Goal: Obtain resource: Download file/media

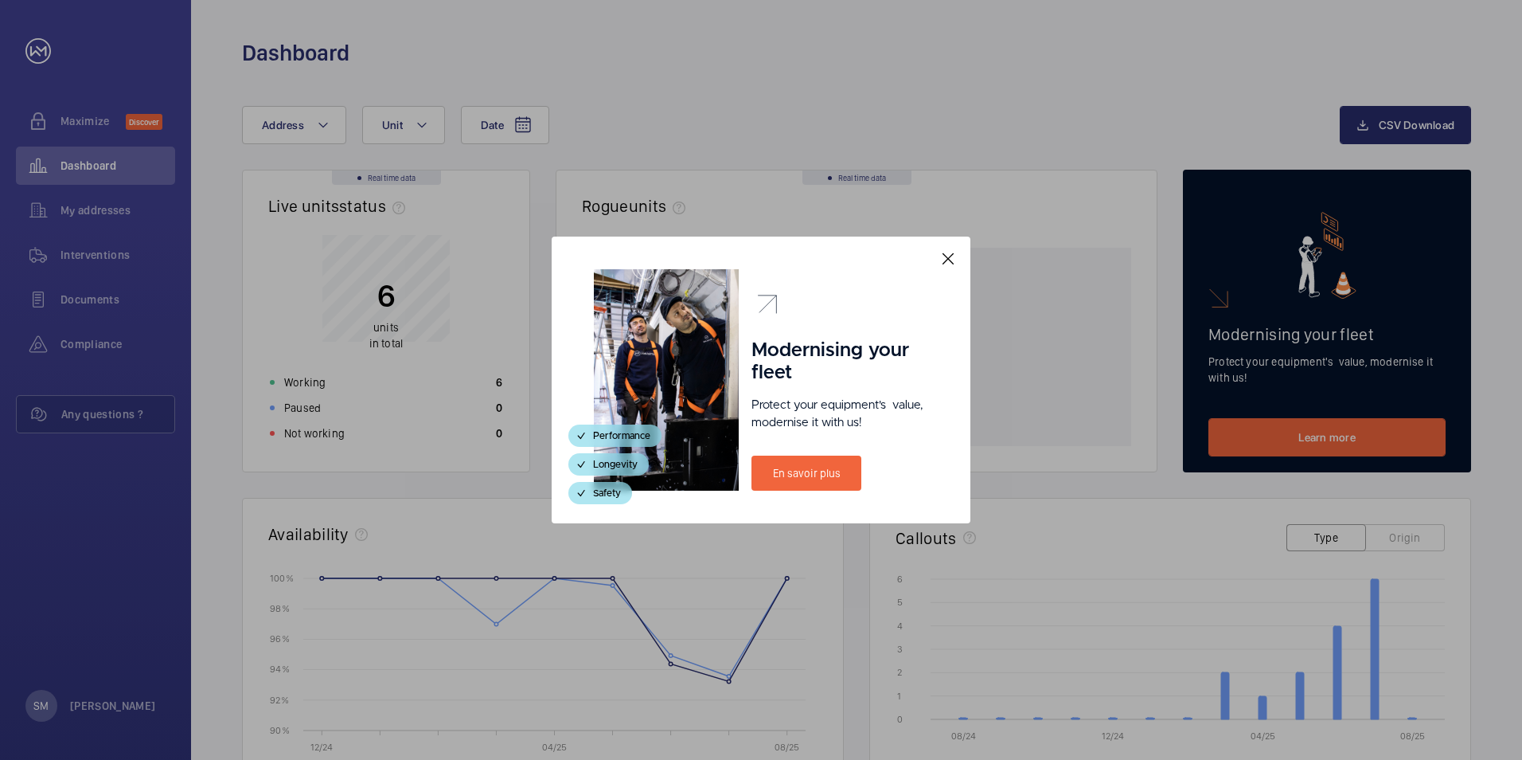
click at [946, 262] on mat-icon at bounding box center [948, 258] width 19 height 19
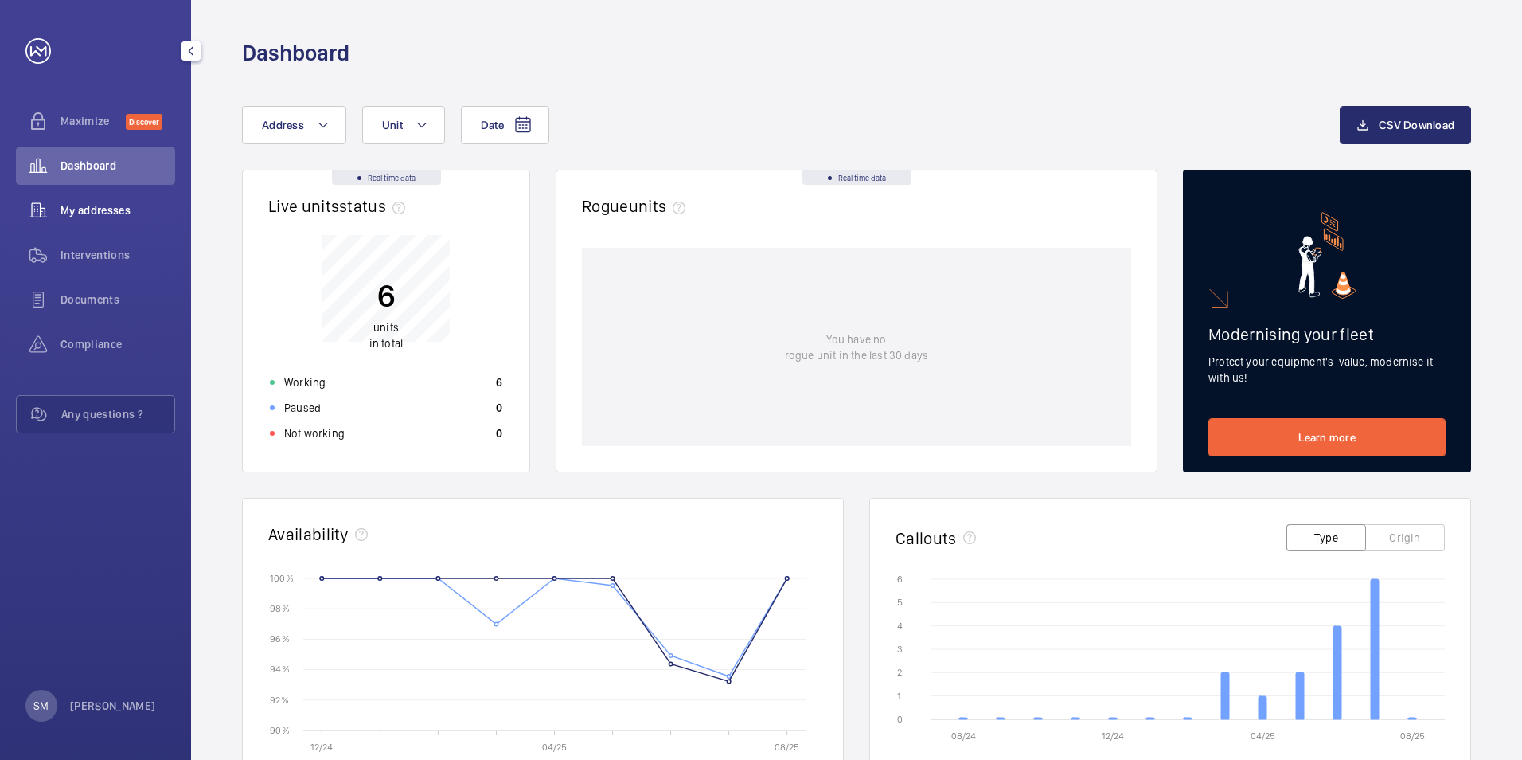
click at [96, 210] on span "My addresses" at bounding box center [118, 210] width 115 height 16
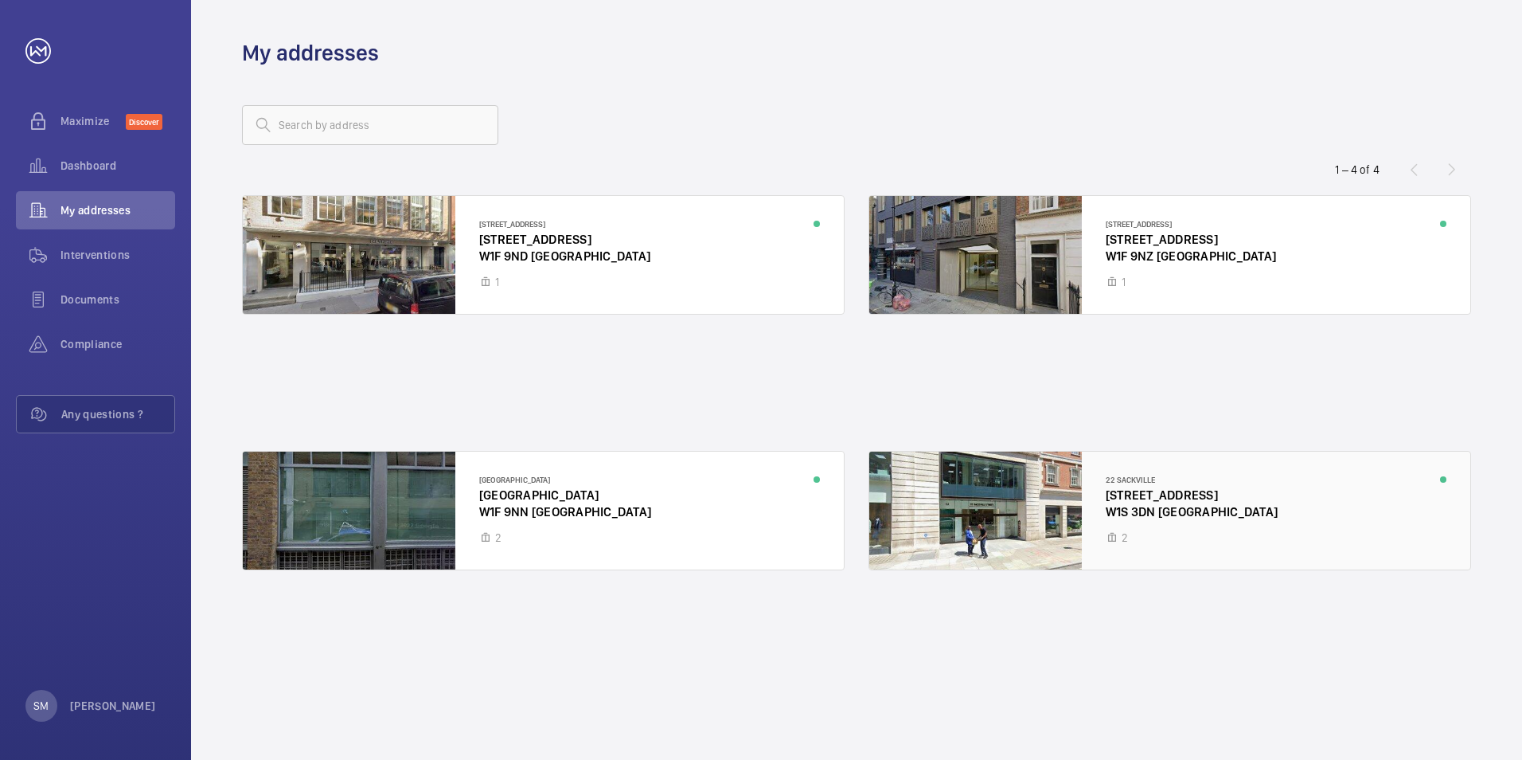
click at [1135, 495] on div at bounding box center [1170, 510] width 601 height 118
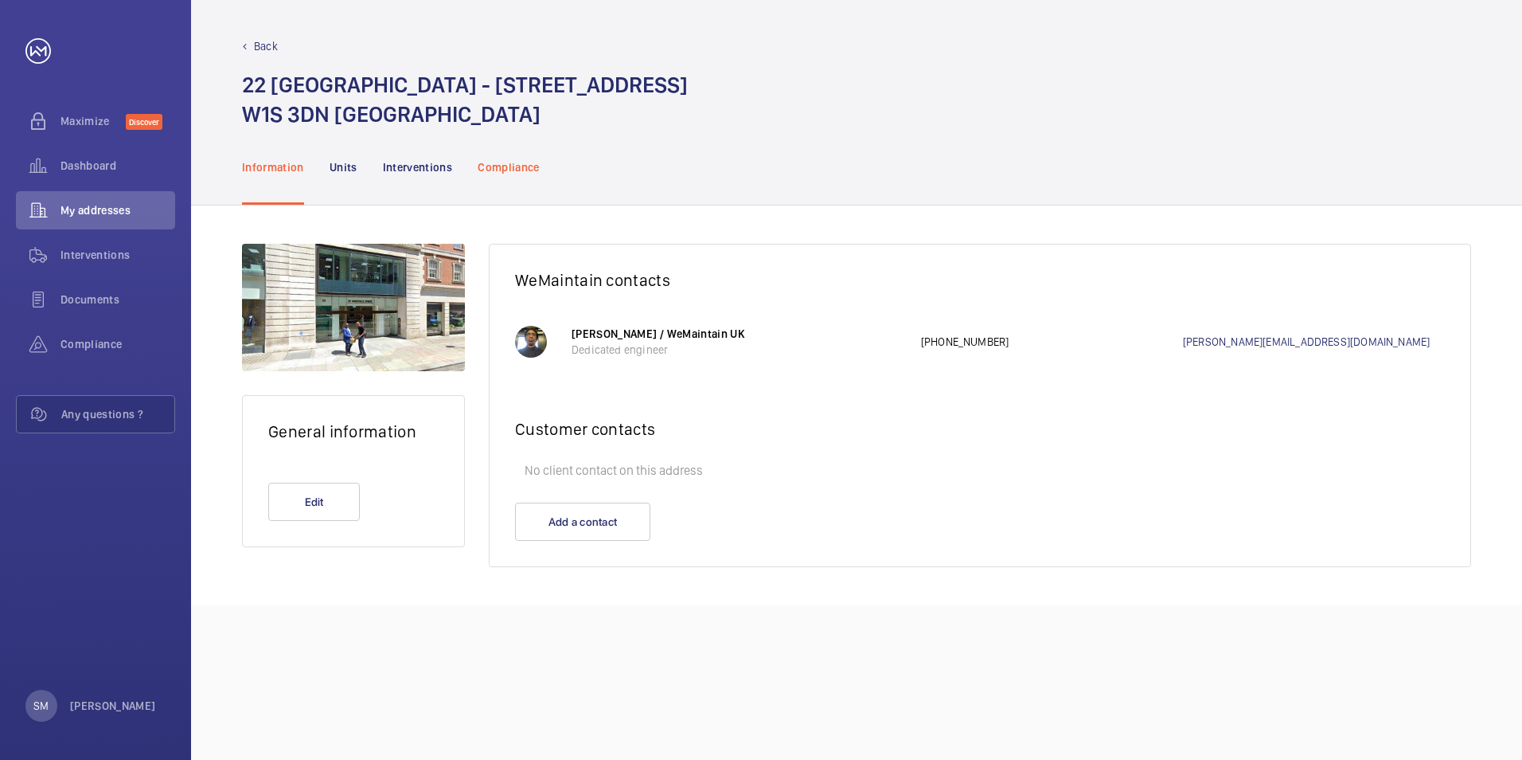
click at [501, 170] on p "Compliance" at bounding box center [509, 167] width 62 height 16
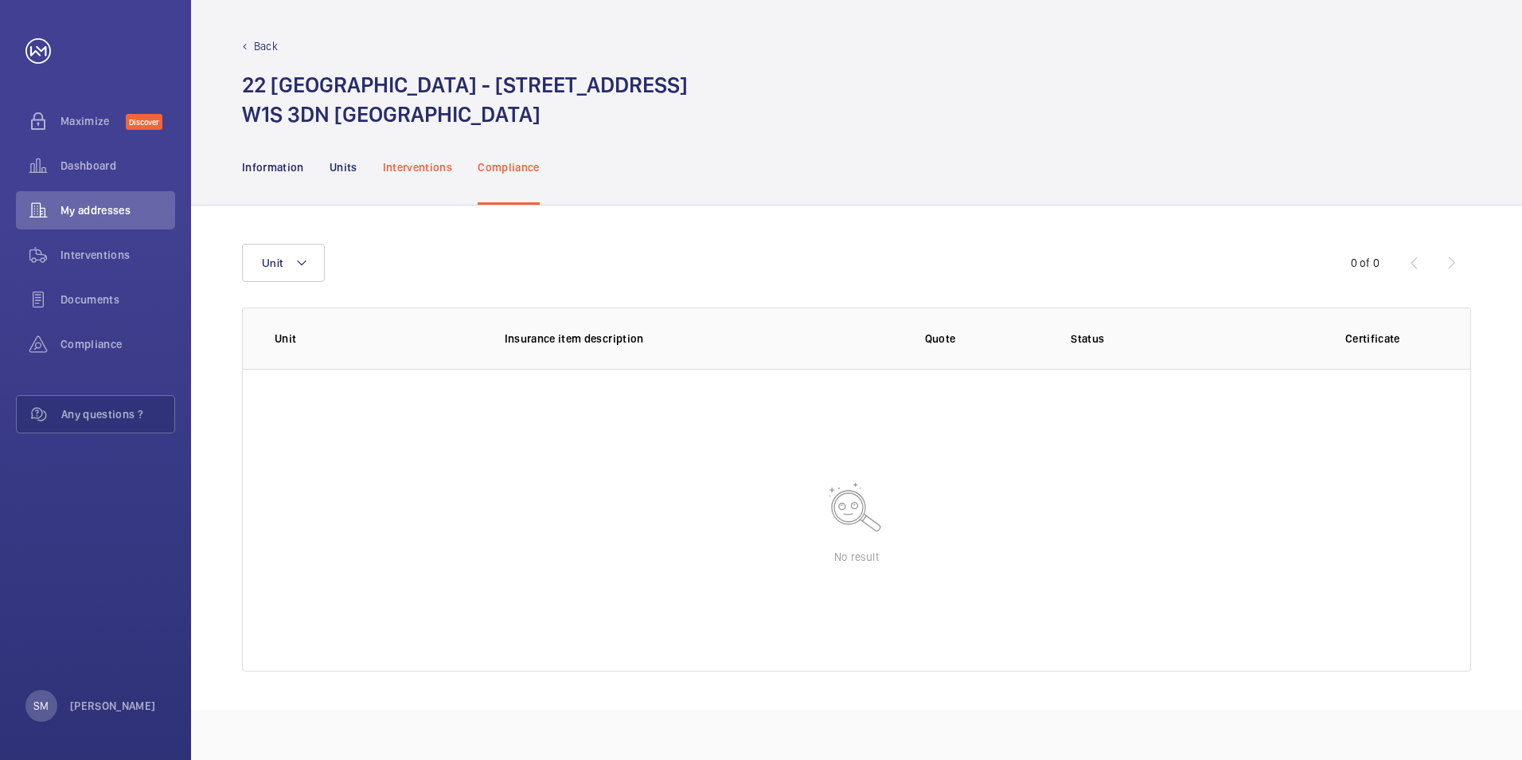
click at [409, 162] on p "Interventions" at bounding box center [418, 167] width 70 height 16
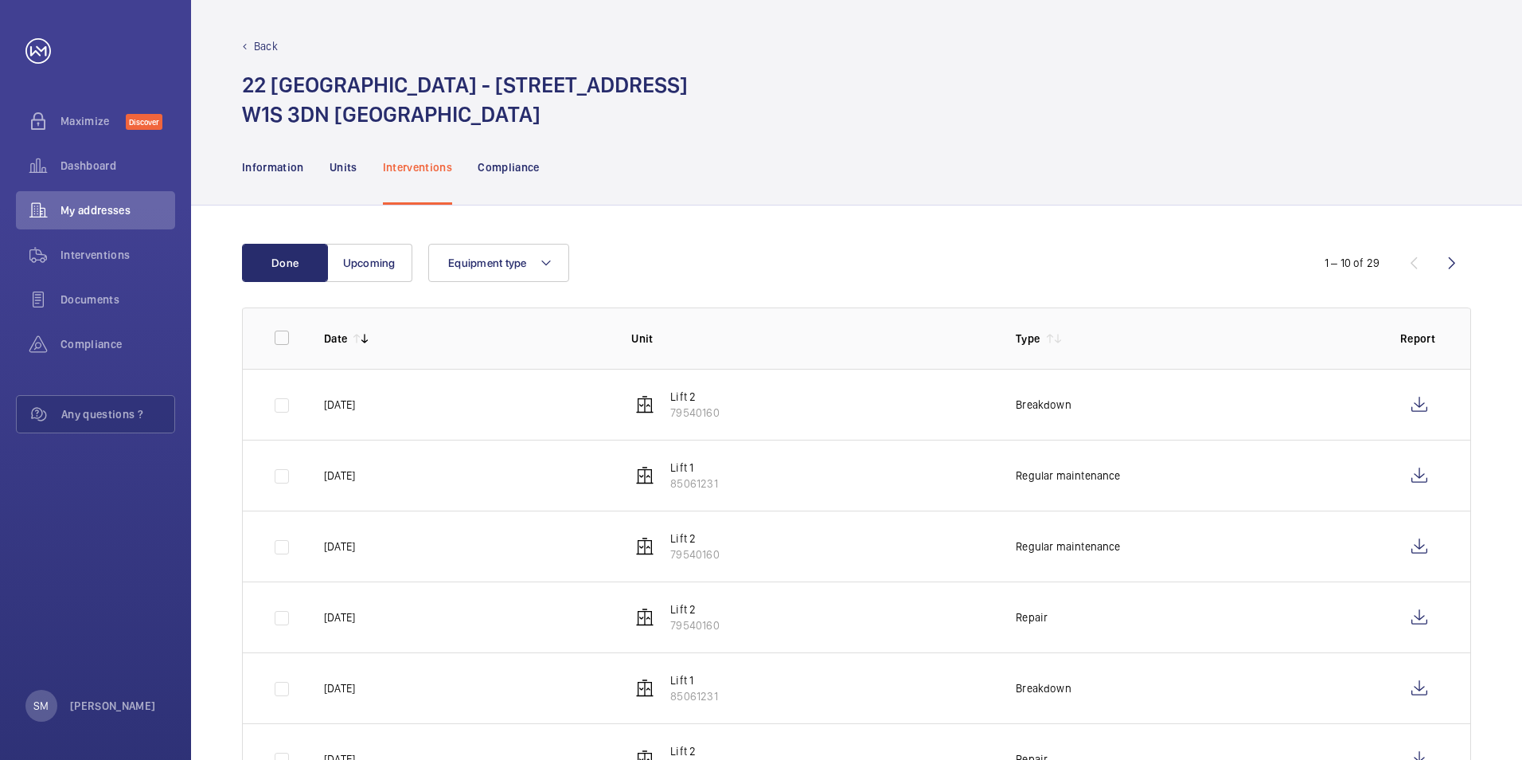
click at [1512, 121] on div "Back 22 [GEOGRAPHIC_DATA] - [STREET_ADDRESS]" at bounding box center [856, 64] width 1331 height 129
drag, startPoint x: 1519, startPoint y: 124, endPoint x: 1527, endPoint y: 276, distance: 152.3
click at [1522, 276] on html "Your request has been sent. We will contact you soon. Maximize Discover Dashboa…" at bounding box center [761, 380] width 1522 height 760
click at [1053, 225] on div "Done Upcoming Equipment type 1 – 10 of 29 Date Unit Type Report [DATE] Lift 2 7…" at bounding box center [856, 660] width 1331 height 911
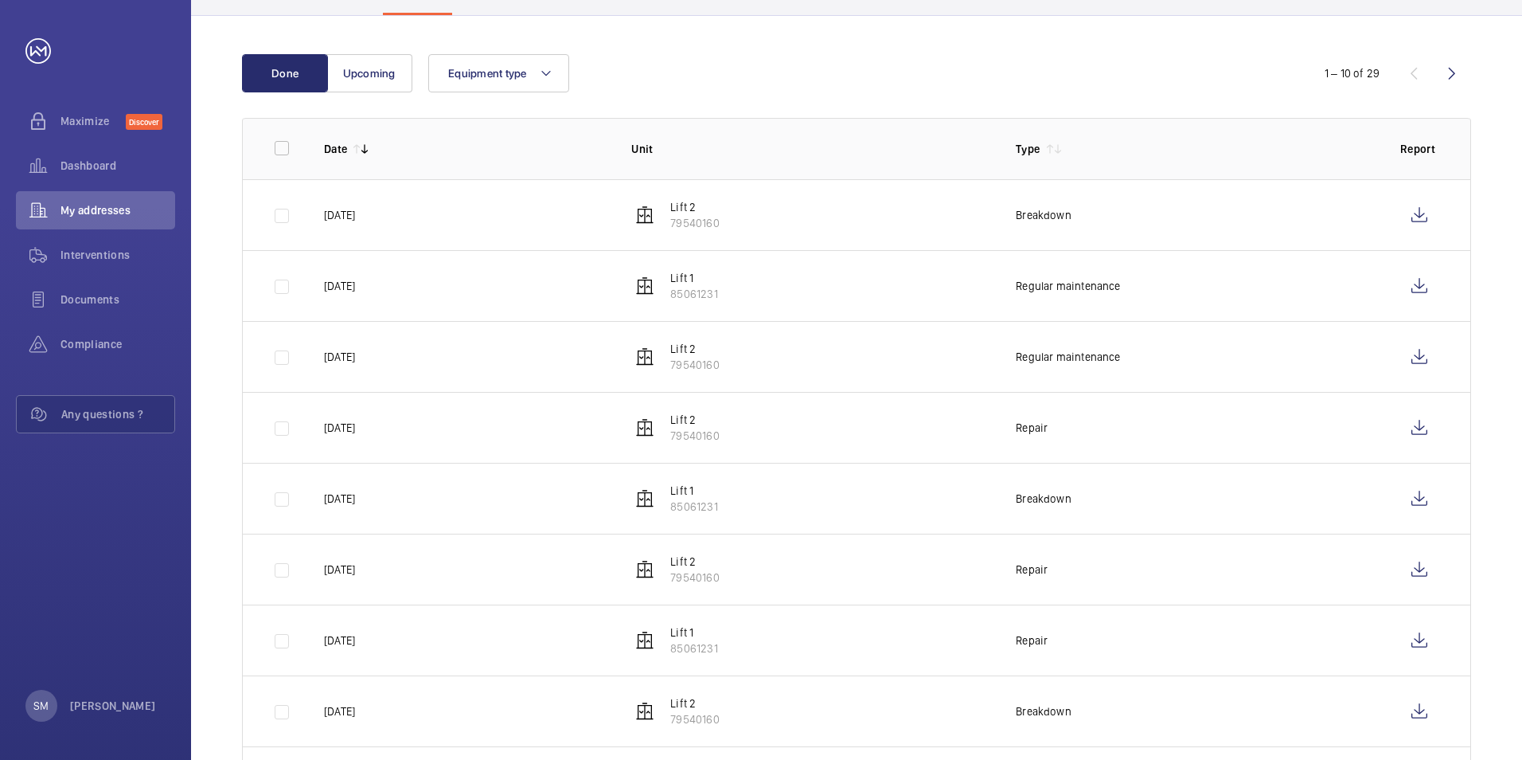
scroll to position [191, 0]
click at [1419, 424] on wm-front-icon-button at bounding box center [1420, 426] width 38 height 38
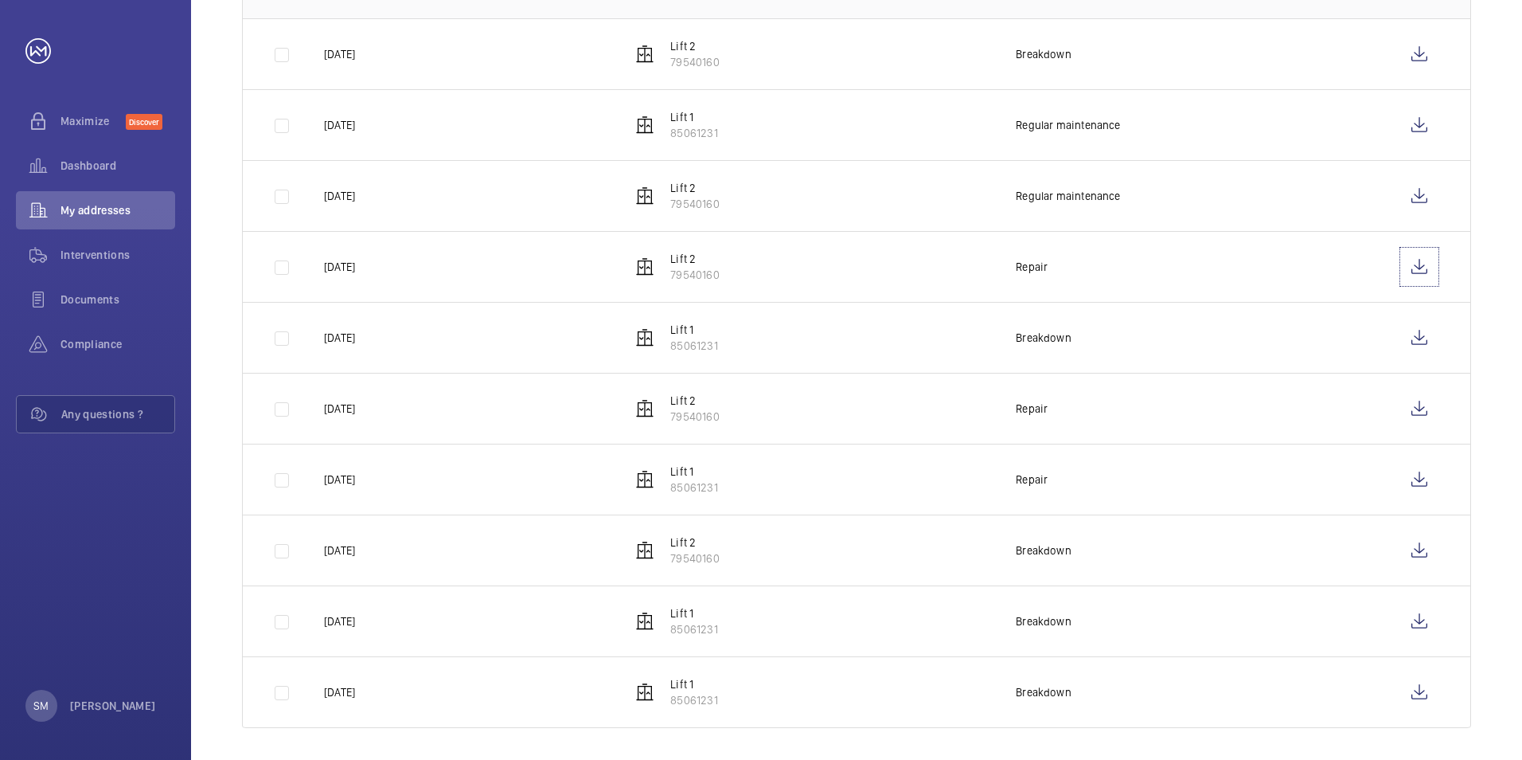
scroll to position [357, 0]
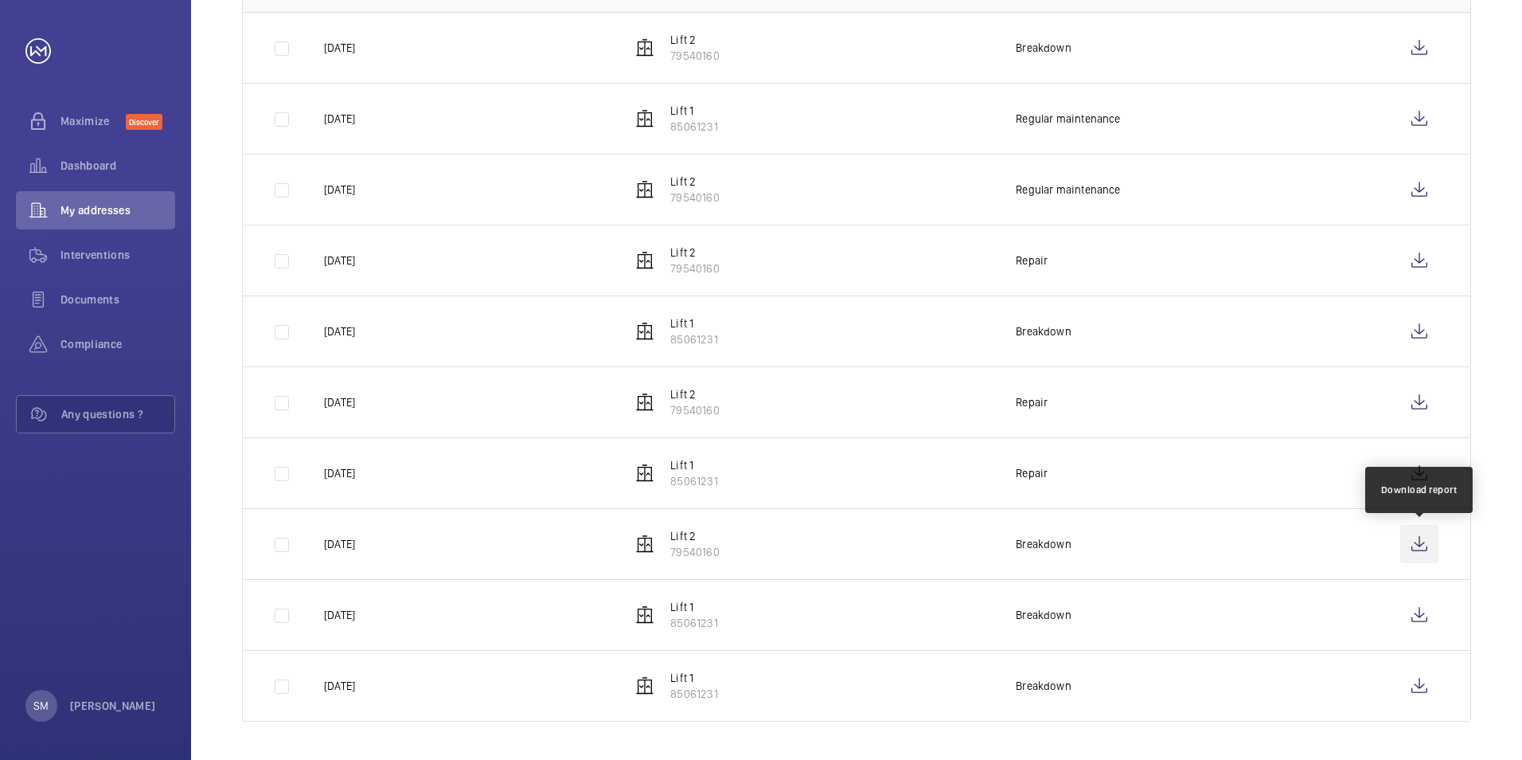
click at [1411, 542] on wm-front-icon-button at bounding box center [1420, 544] width 38 height 38
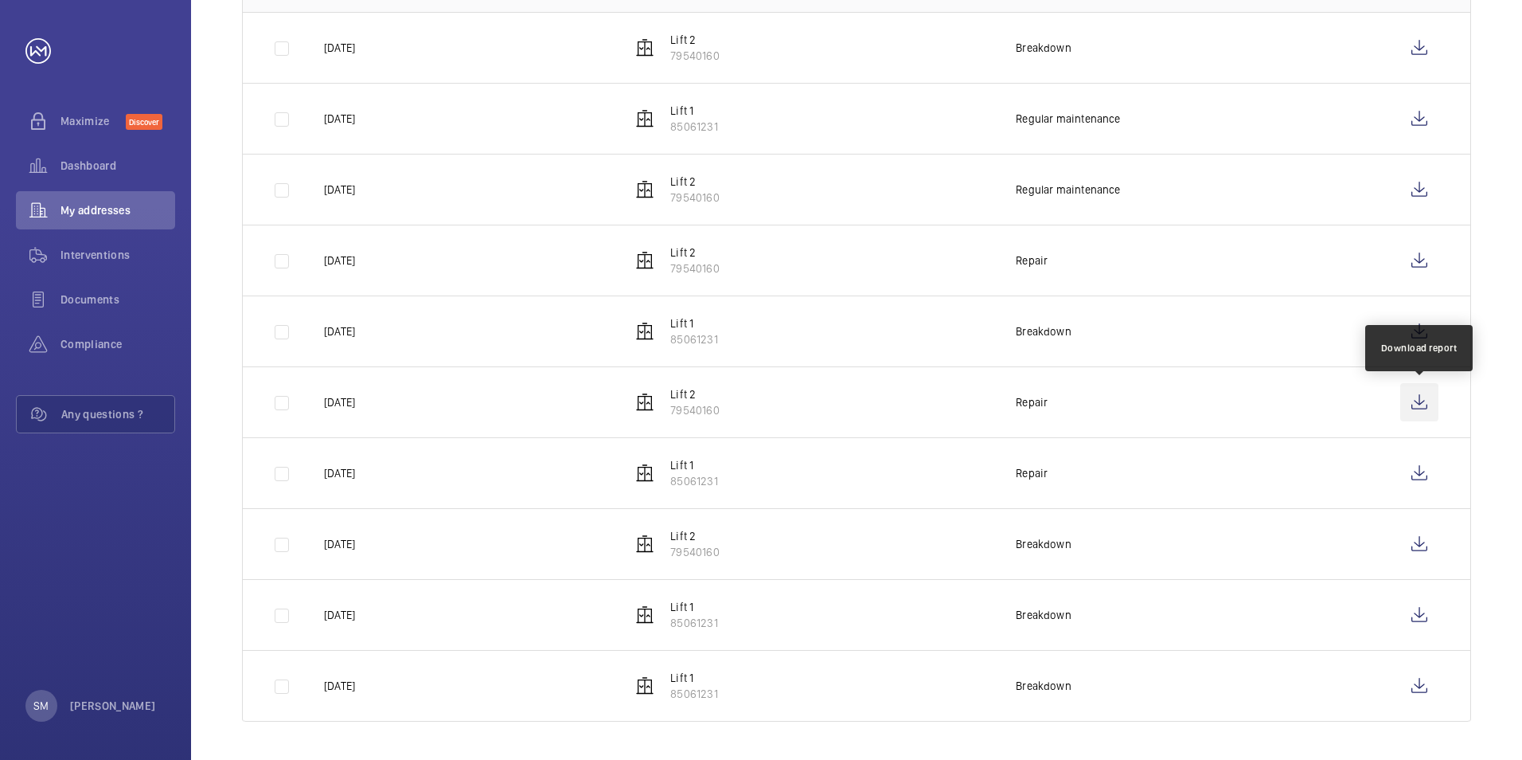
click at [1417, 405] on wm-front-icon-button at bounding box center [1420, 402] width 38 height 38
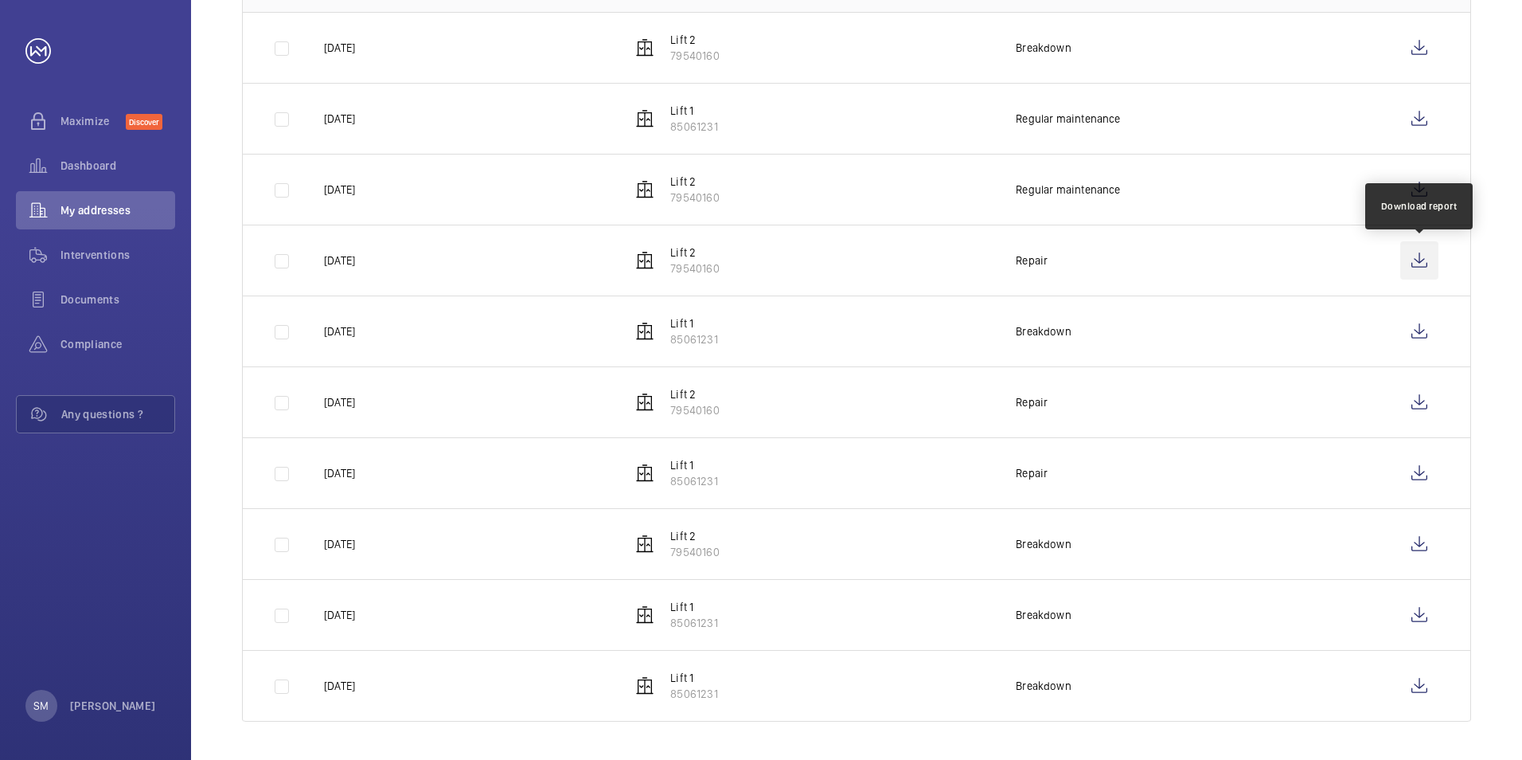
click at [1421, 257] on wm-front-icon-button at bounding box center [1420, 260] width 38 height 38
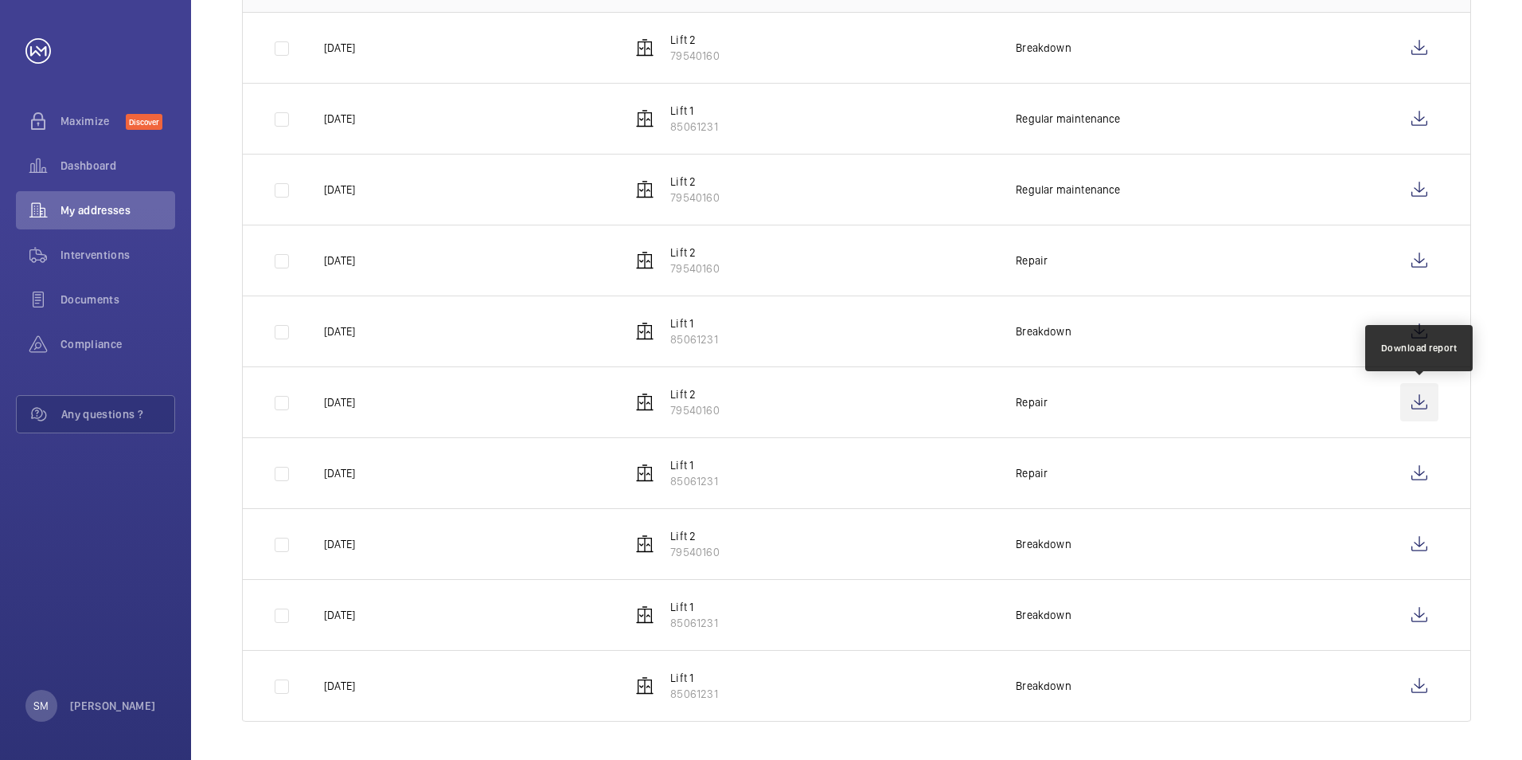
click at [1408, 414] on wm-front-icon-button at bounding box center [1420, 402] width 38 height 38
click at [315, 360] on td "[DATE]" at bounding box center [452, 330] width 307 height 71
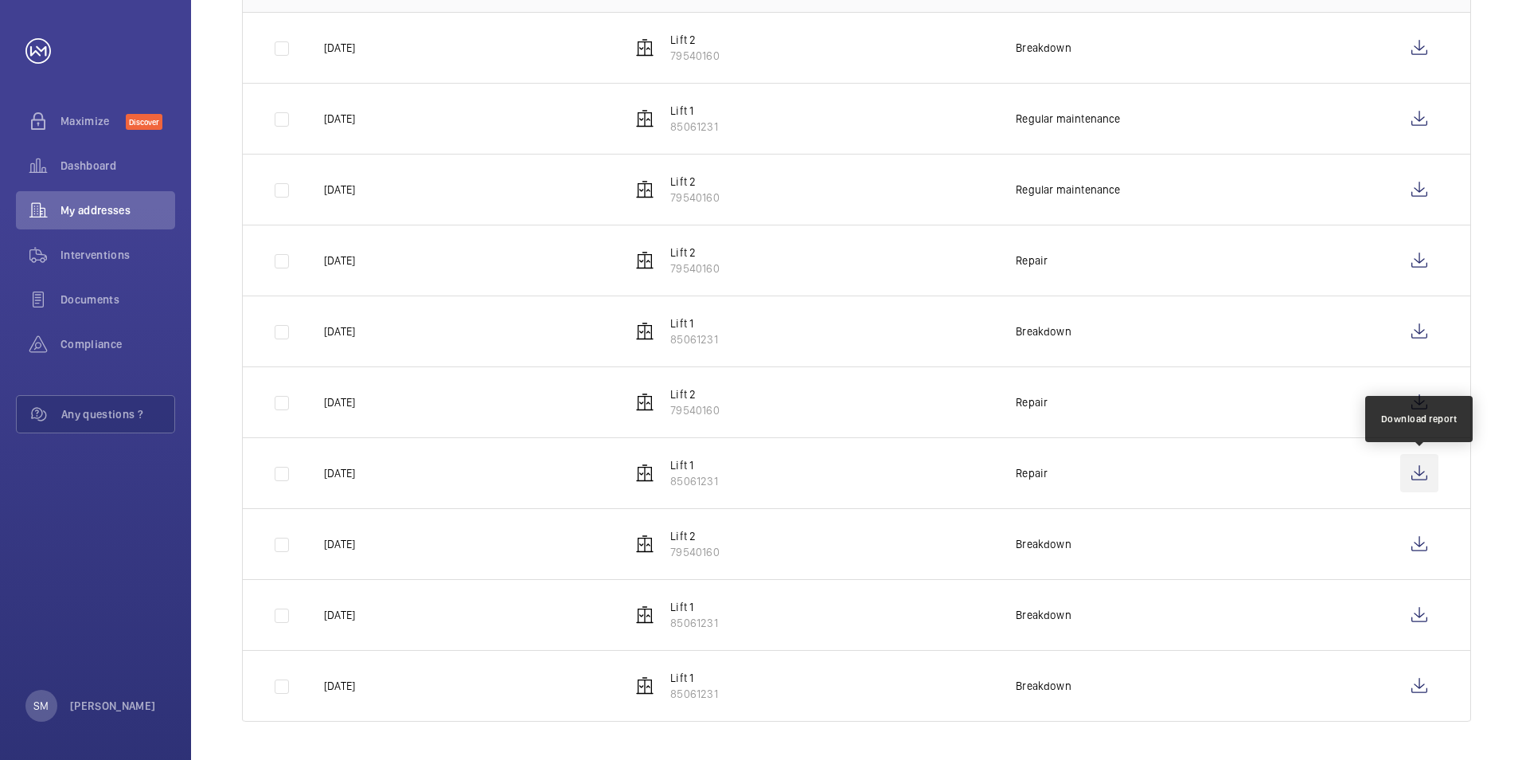
click at [1413, 476] on wm-front-icon-button at bounding box center [1420, 473] width 38 height 38
